Goal: Find specific page/section: Find specific page/section

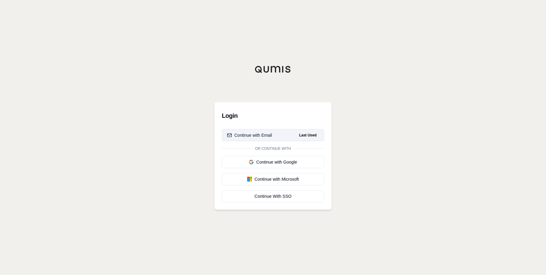
click at [278, 134] on button "Continue with Email Last Used" at bounding box center [273, 135] width 102 height 12
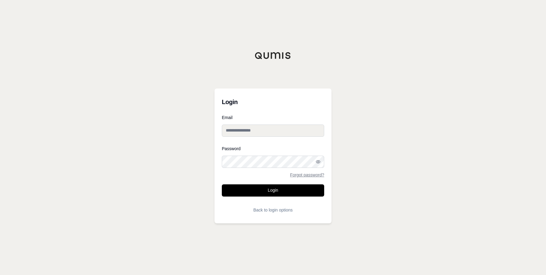
click at [297, 131] on input "Email" at bounding box center [273, 130] width 102 height 12
type input "**********"
click at [319, 162] on icon "button" at bounding box center [318, 161] width 5 height 5
click at [222, 184] on button "Login" at bounding box center [273, 190] width 102 height 12
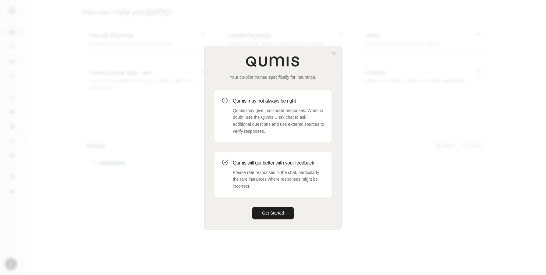
click at [0, 274] on nordpass-portal at bounding box center [0, 275] width 0 height 0
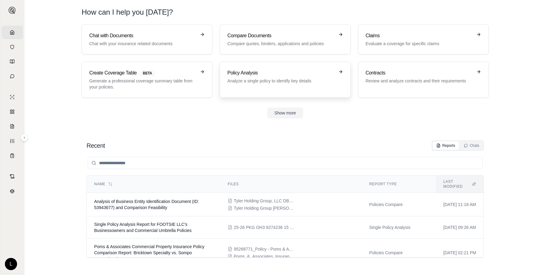
click at [304, 73] on h3 "Policy Analysis" at bounding box center [280, 72] width 107 height 7
